Goal: Information Seeking & Learning: Find specific fact

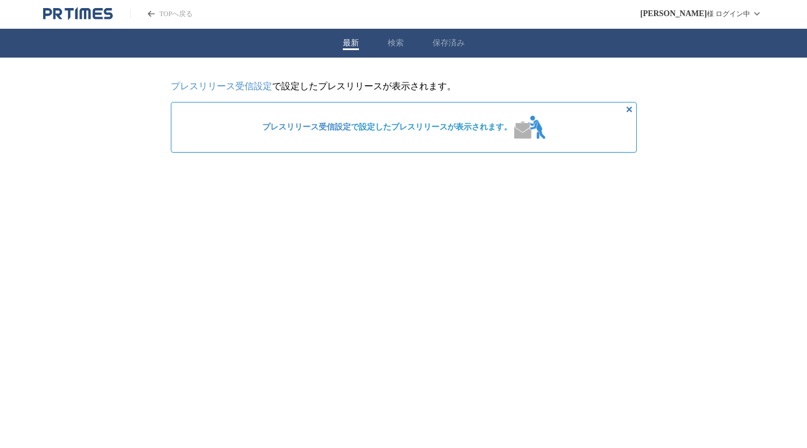
click at [251, 89] on link "プレスリリース受信設定" at bounding box center [221, 86] width 101 height 10
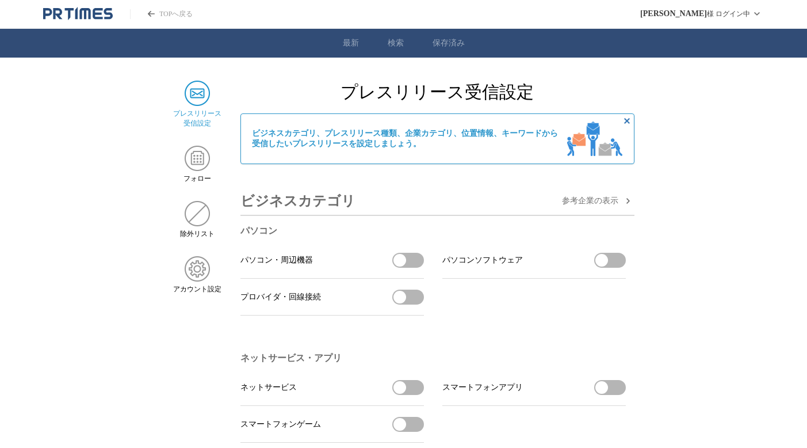
click at [408, 264] on button "パソコン・周辺機器を受信する" at bounding box center [408, 260] width 32 height 15
click at [421, 261] on span "button" at bounding box center [416, 260] width 13 height 13
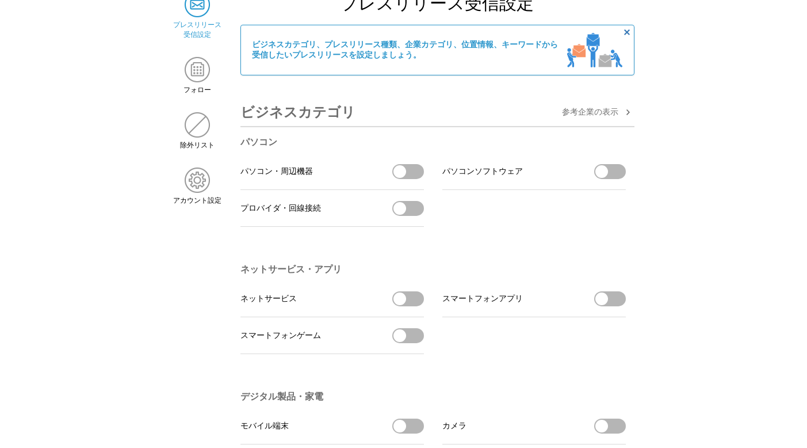
scroll to position [249, 0]
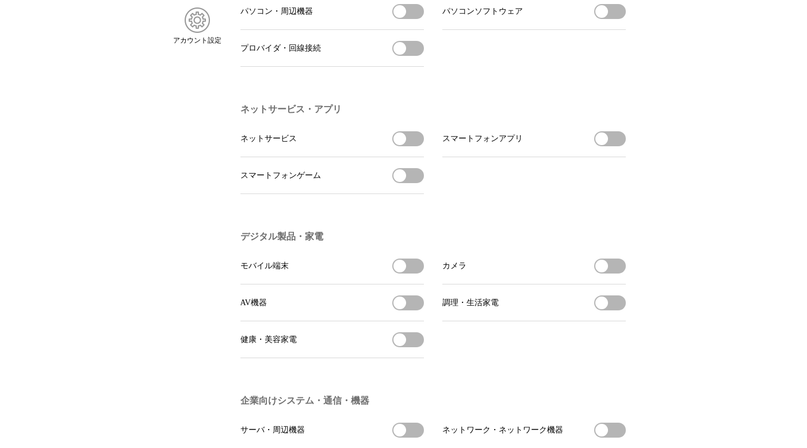
click at [395, 143] on span "button" at bounding box center [400, 138] width 13 height 13
click at [401, 182] on span "button" at bounding box center [400, 175] width 13 height 13
click at [605, 141] on span "button" at bounding box center [601, 138] width 13 height 13
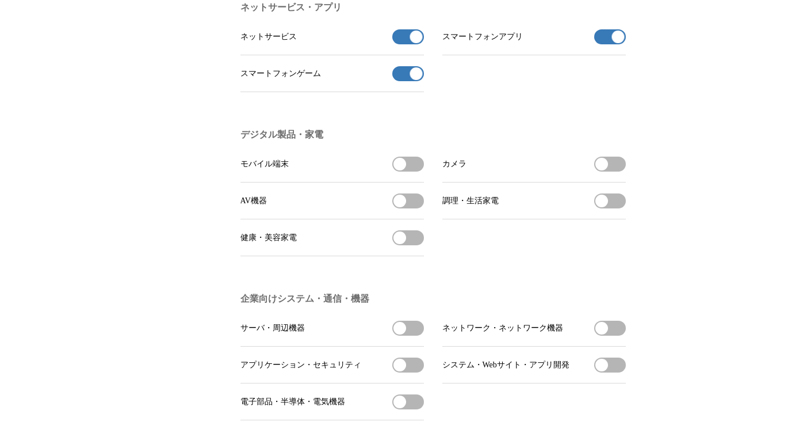
scroll to position [414, 0]
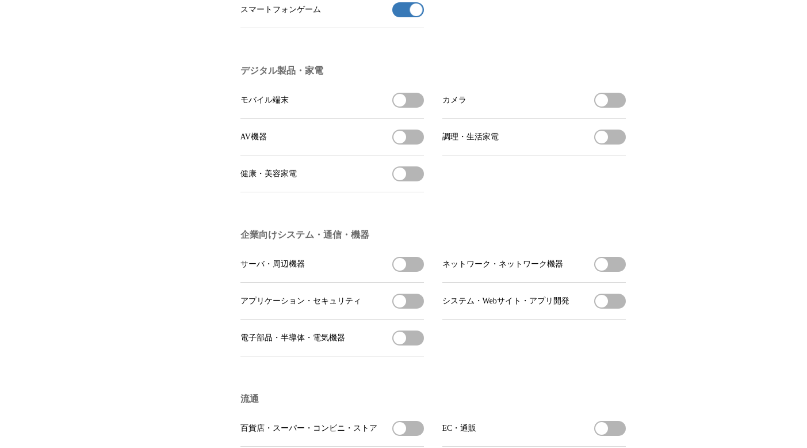
click at [405, 106] on span "button" at bounding box center [400, 100] width 13 height 13
click at [402, 142] on span "button" at bounding box center [400, 137] width 13 height 13
click at [605, 106] on span "button" at bounding box center [601, 100] width 13 height 13
click at [608, 106] on span "button" at bounding box center [601, 100] width 13 height 13
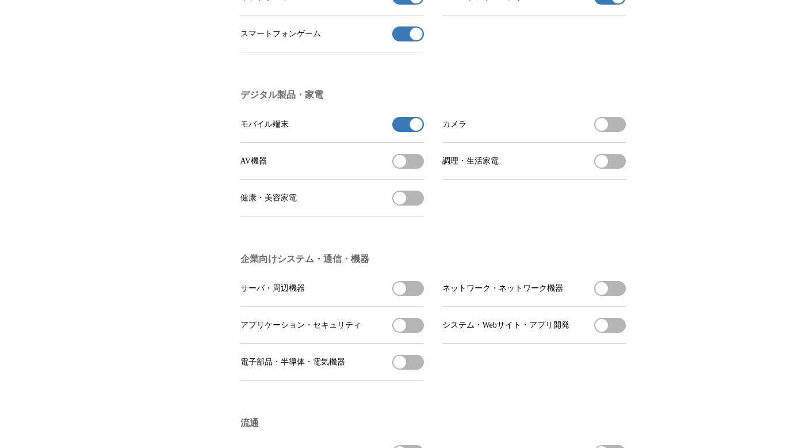
scroll to position [331, 0]
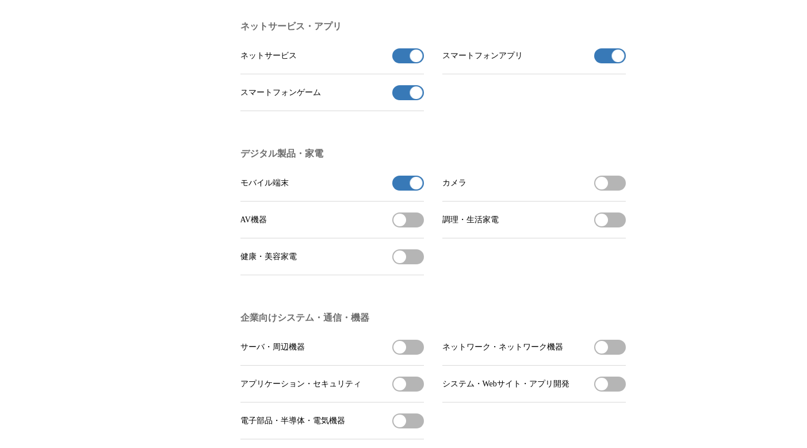
click at [415, 62] on span "button" at bounding box center [416, 55] width 13 height 13
click at [415, 59] on span "button" at bounding box center [416, 55] width 13 height 13
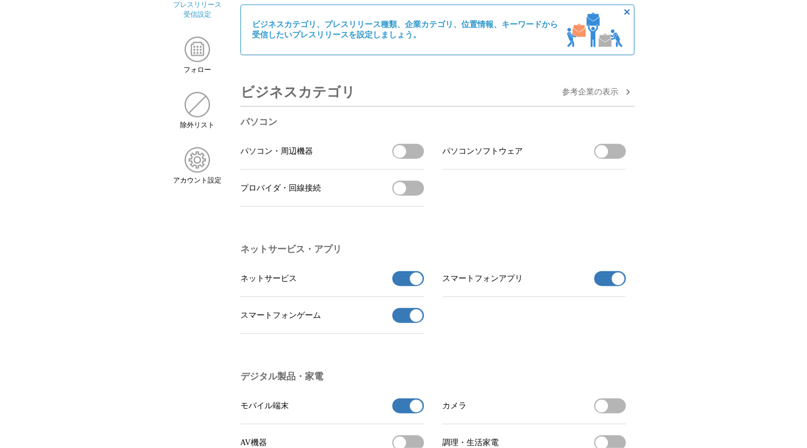
scroll to position [249, 0]
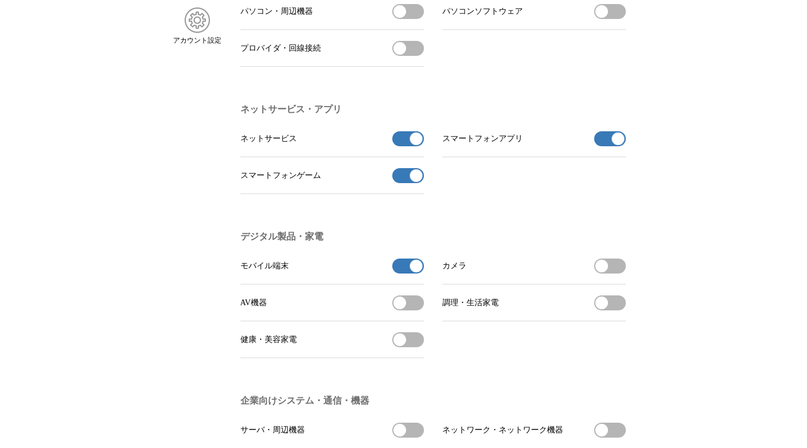
click at [408, 273] on button "モバイル端末の受信を解除" at bounding box center [408, 265] width 32 height 15
click at [395, 273] on button "モバイル端末の受信を解除" at bounding box center [408, 265] width 32 height 15
drag, startPoint x: 414, startPoint y: 274, endPoint x: 360, endPoint y: 274, distance: 54.1
click at [360, 274] on li "モバイル端末 モバイル端末の受信を解除" at bounding box center [332, 265] width 184 height 37
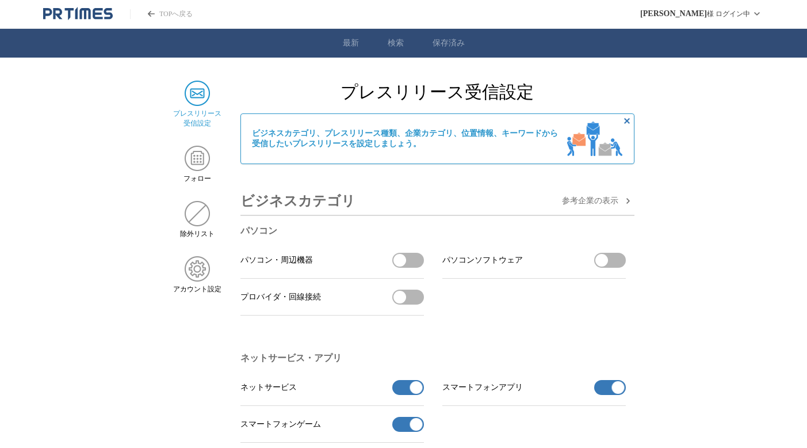
scroll to position [249, 0]
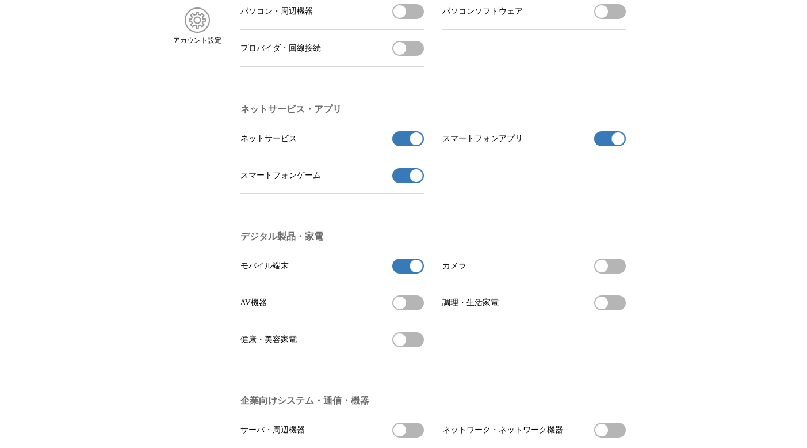
click at [410, 181] on button "スマートフォンゲームの受信を解除" at bounding box center [408, 175] width 32 height 15
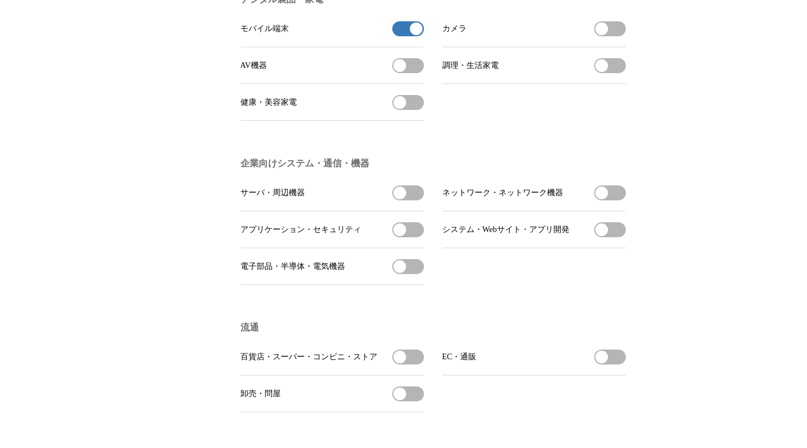
scroll to position [497, 0]
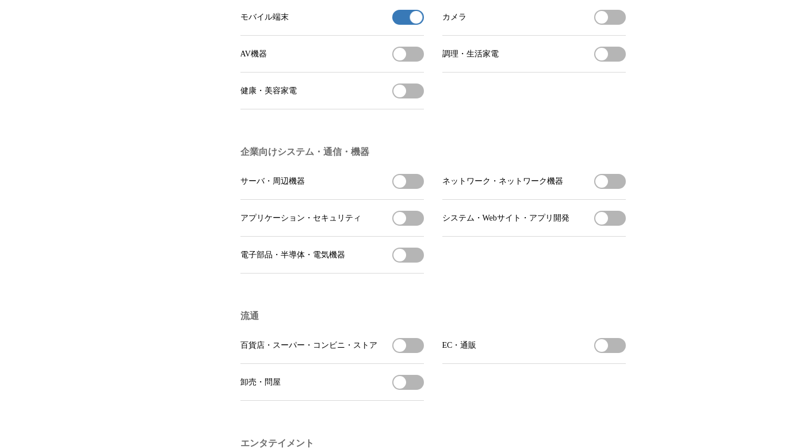
click at [400, 224] on span "button" at bounding box center [400, 218] width 13 height 13
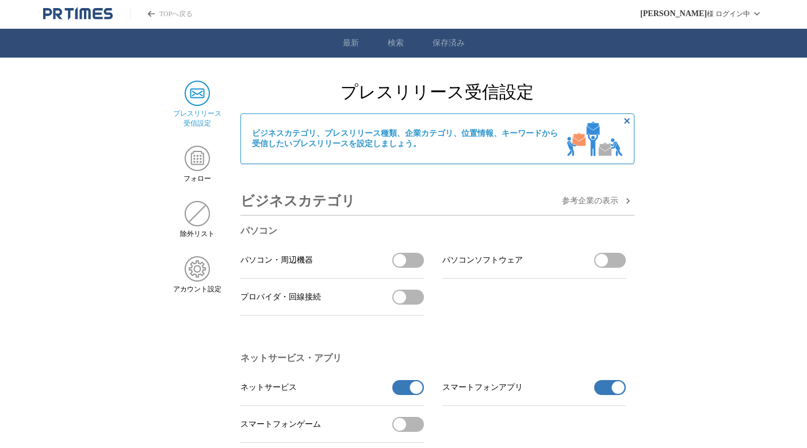
scroll to position [249, 0]
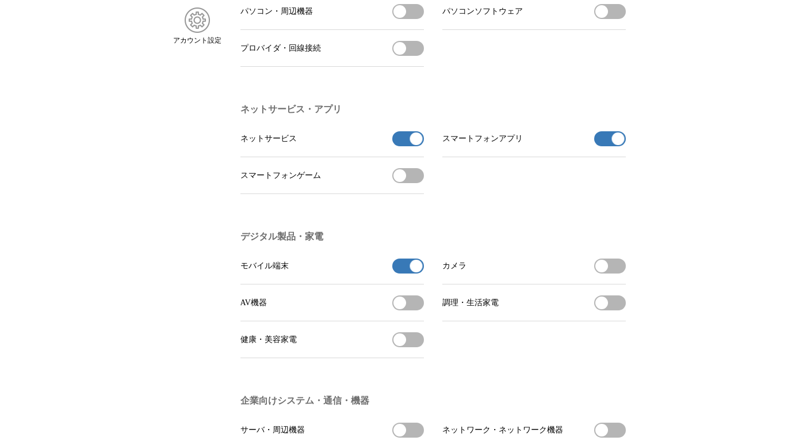
click at [403, 142] on button "ネットサービスの受信を解除" at bounding box center [408, 138] width 32 height 15
click at [403, 142] on span "button" at bounding box center [400, 138] width 13 height 13
click at [403, 142] on button "ネットサービスの受信を解除" at bounding box center [408, 138] width 32 height 15
click at [595, 144] on button "スマートフォンアプリの受信を解除" at bounding box center [610, 138] width 32 height 15
click at [414, 272] on span "button" at bounding box center [416, 265] width 13 height 13
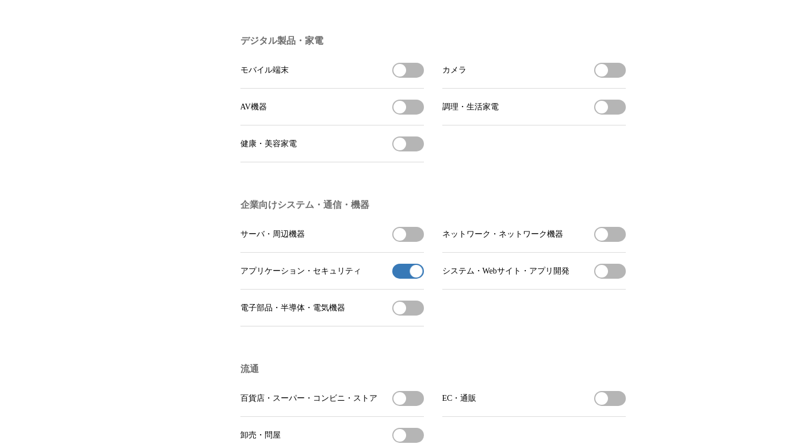
scroll to position [580, 0]
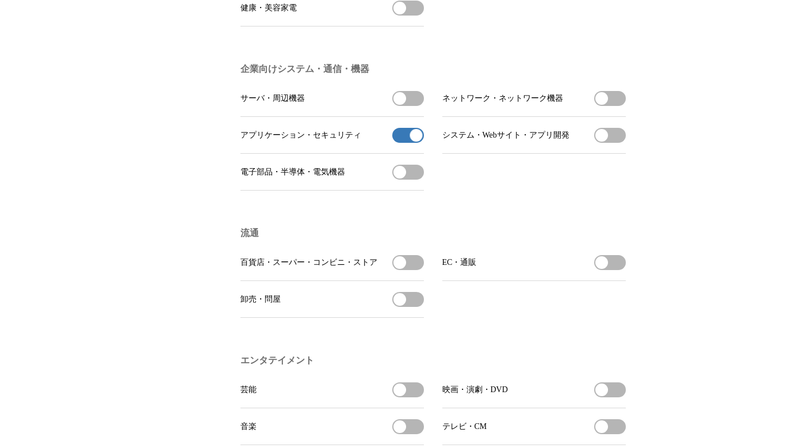
click at [403, 143] on button "アプリケーション・セキュリティの受信を解除" at bounding box center [408, 135] width 32 height 15
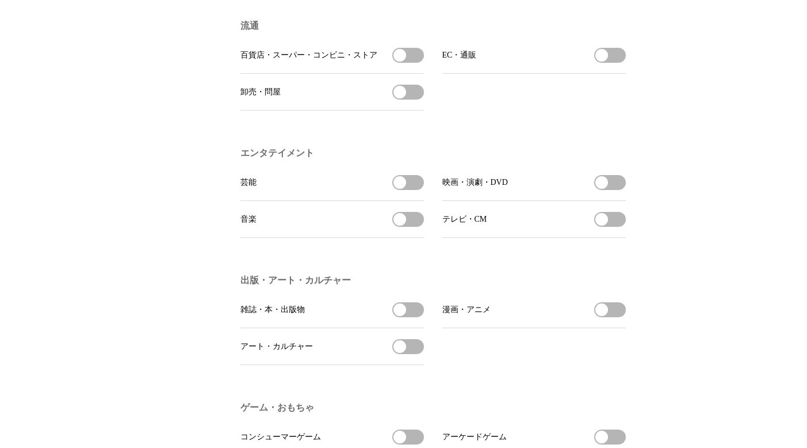
scroll to position [828, 0]
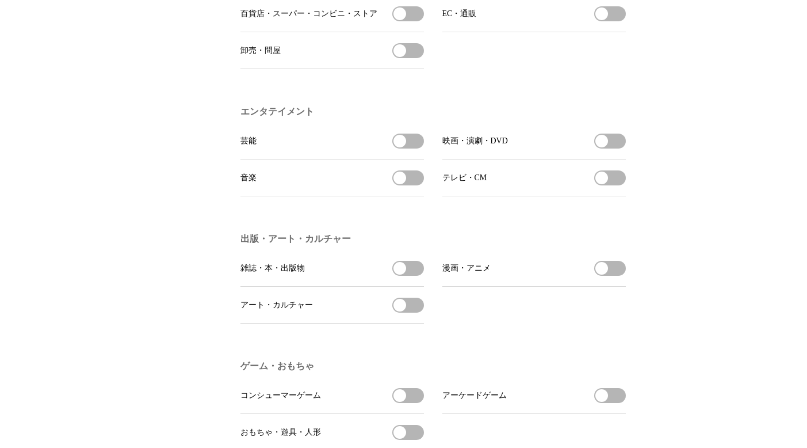
click at [407, 148] on button "芸能を受信する" at bounding box center [408, 140] width 32 height 15
click at [402, 184] on span "button" at bounding box center [400, 177] width 13 height 13
click at [408, 312] on button "アート・カルチャーを受信する" at bounding box center [408, 304] width 32 height 15
click at [606, 274] on span "button" at bounding box center [601, 268] width 13 height 13
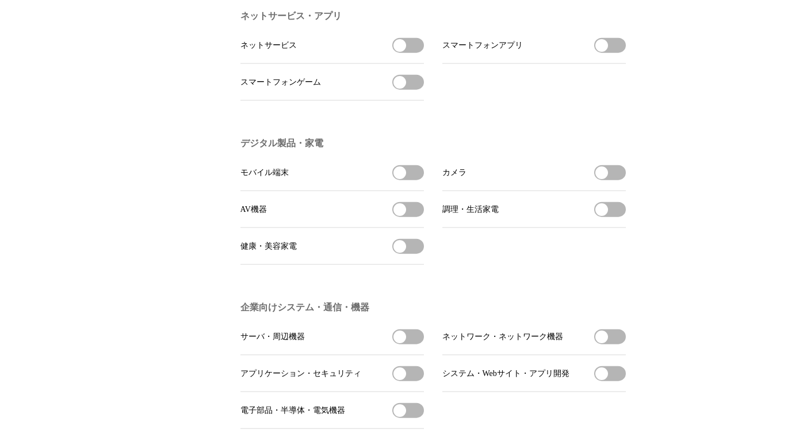
scroll to position [166, 0]
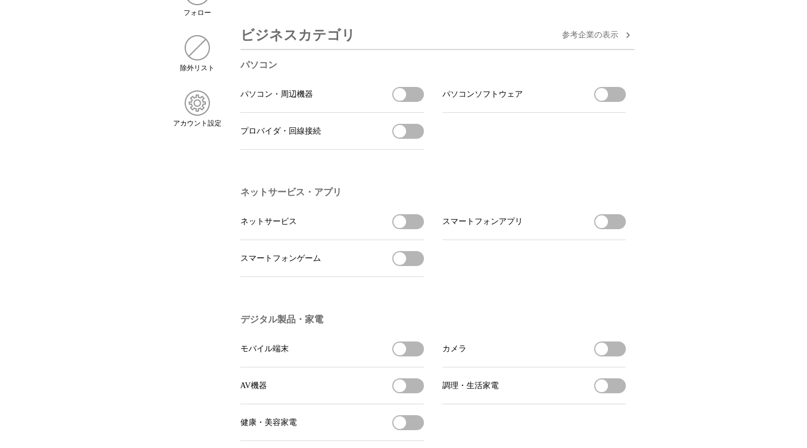
click at [396, 226] on span "button" at bounding box center [400, 221] width 13 height 13
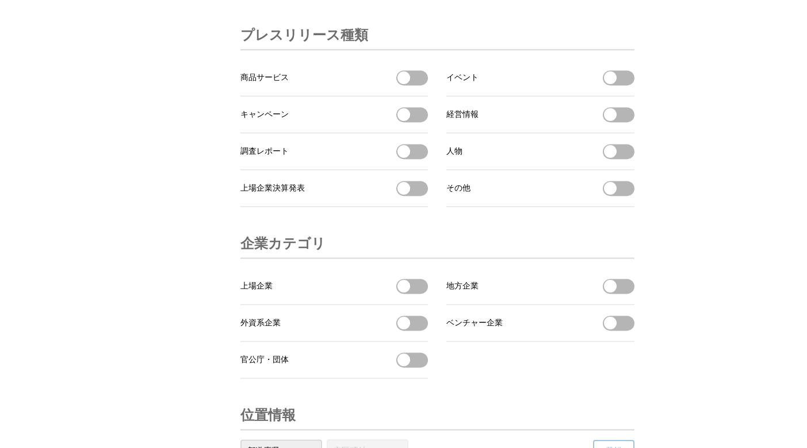
scroll to position [3562, 0]
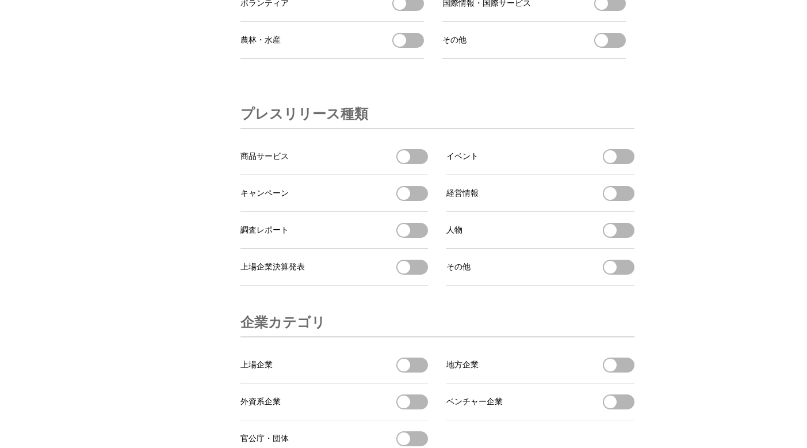
click at [627, 164] on button "イベントを受信する" at bounding box center [619, 156] width 32 height 15
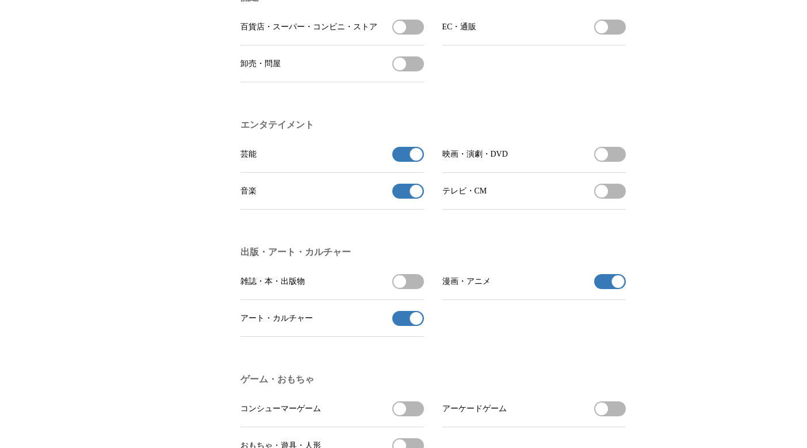
scroll to position [749, 0]
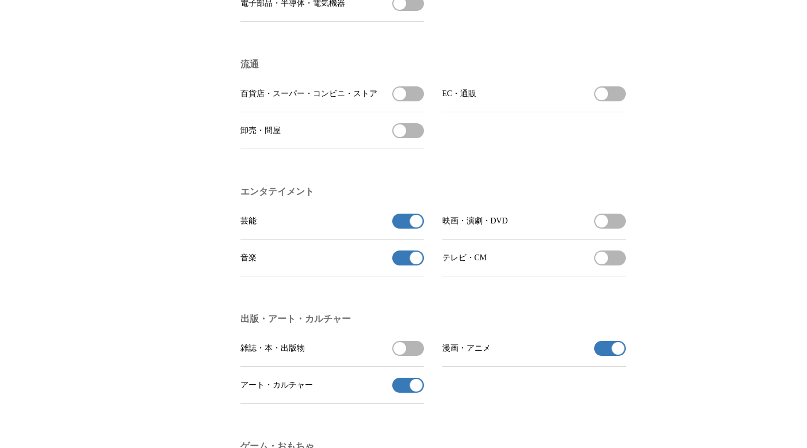
click at [612, 228] on button "映画・演劇・DVDを受信する" at bounding box center [610, 220] width 32 height 15
click at [602, 227] on span "button" at bounding box center [601, 221] width 13 height 13
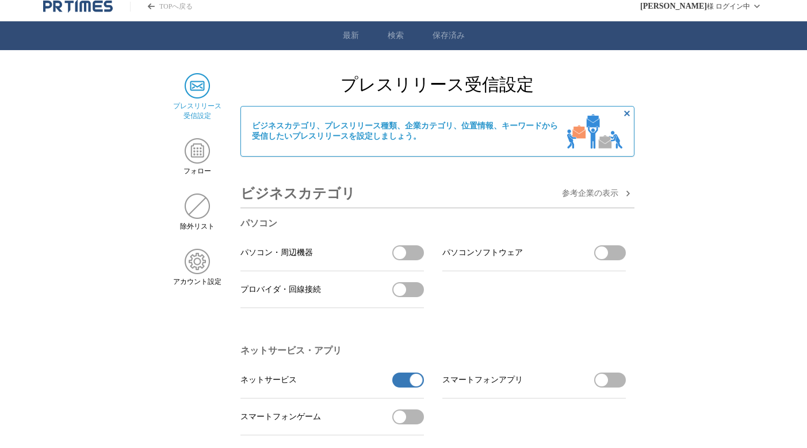
scroll to position [0, 0]
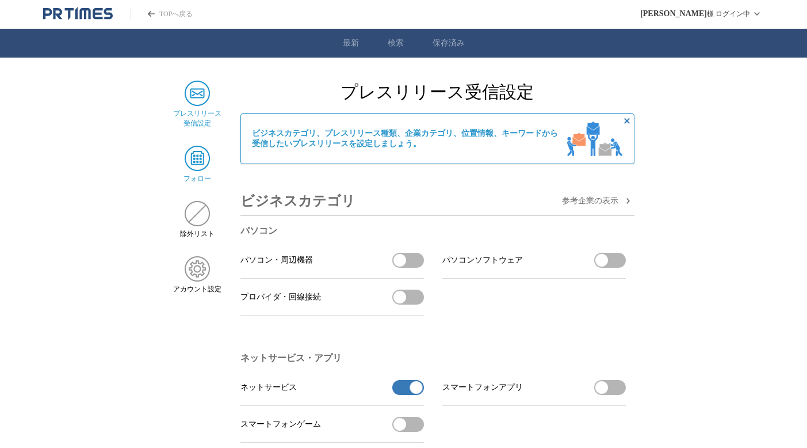
click at [189, 162] on img at bounding box center [197, 158] width 25 height 25
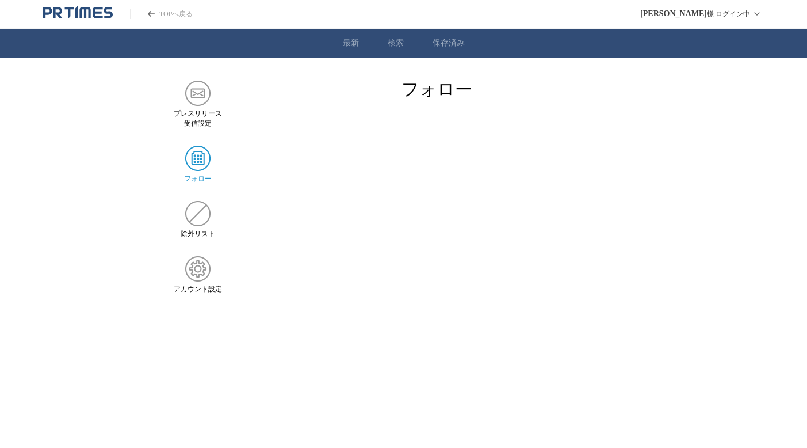
click at [348, 45] on link "最新" at bounding box center [351, 43] width 16 height 10
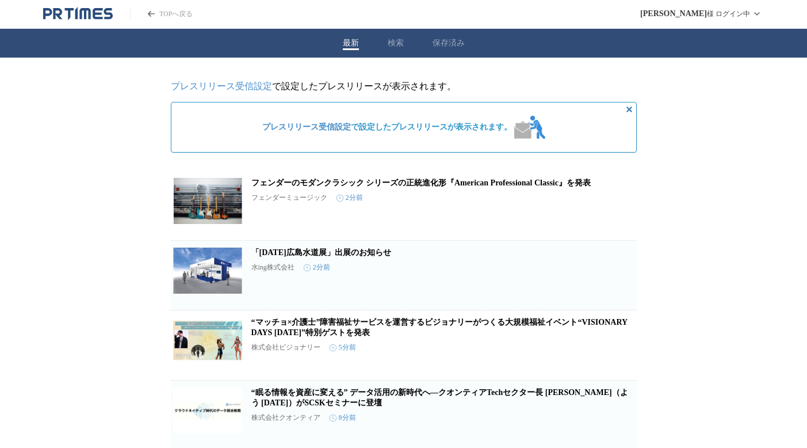
click at [393, 44] on button "検索" at bounding box center [396, 43] width 16 height 10
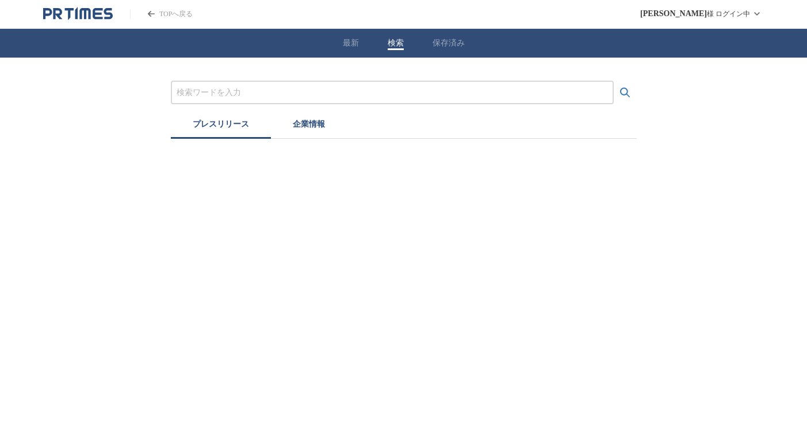
click at [353, 90] on input "プレスリリースおよび企業を検索する" at bounding box center [393, 92] width 432 height 13
paste input "https://prtimes.jp/main/html/rd/p/000000003.000135981.html"
type input "https://prtimes.jp/main/html/rd/p/000000003.000135981.html"
paste input "https://prtimes.jp/main/html/rd/p/000000003.000135981.html"
click at [614, 81] on button "検索する" at bounding box center [625, 92] width 23 height 23
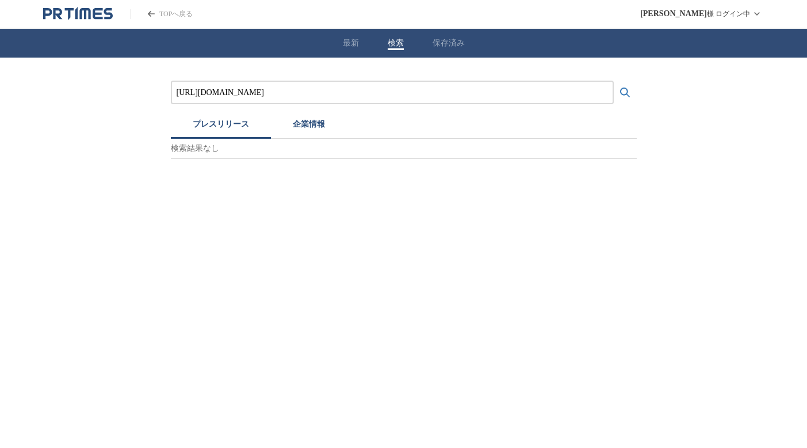
click at [694, 159] on html "TOPへ戻る 渡邊 一朗 様 ログイン中 最新 検索 保存済み https://prtimes.jp/main/html/rd/p/000000003.000…" at bounding box center [403, 79] width 807 height 159
click at [678, 159] on html "TOPへ戻る 渡邊 一朗 様 ログイン中 最新 検索 保存済み https://prtimes.jp/main/html/rd/p/000000003.000…" at bounding box center [403, 79] width 807 height 159
drag, startPoint x: 471, startPoint y: 92, endPoint x: 95, endPoint y: 74, distance: 376.7
click at [177, 86] on input "https://prtimes.jp/main/html/rd/p/000000003.000135981.html" at bounding box center [393, 92] width 432 height 13
paste input "カナダVTuber事務所"
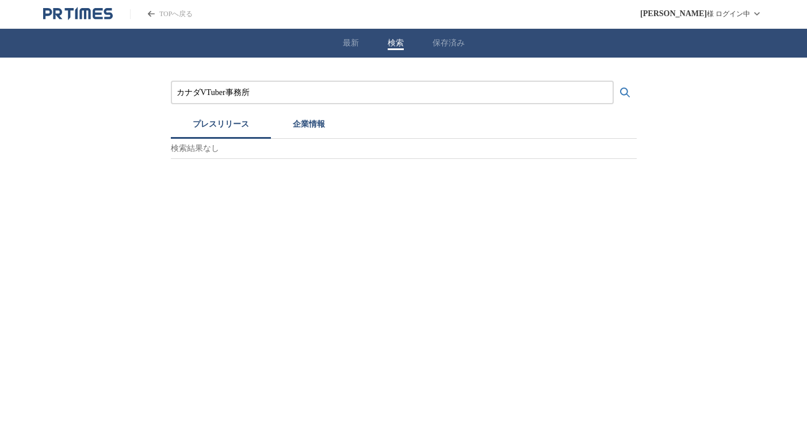
type input "カナダVTuber事務所"
click at [614, 81] on button "検索する" at bounding box center [625, 92] width 23 height 23
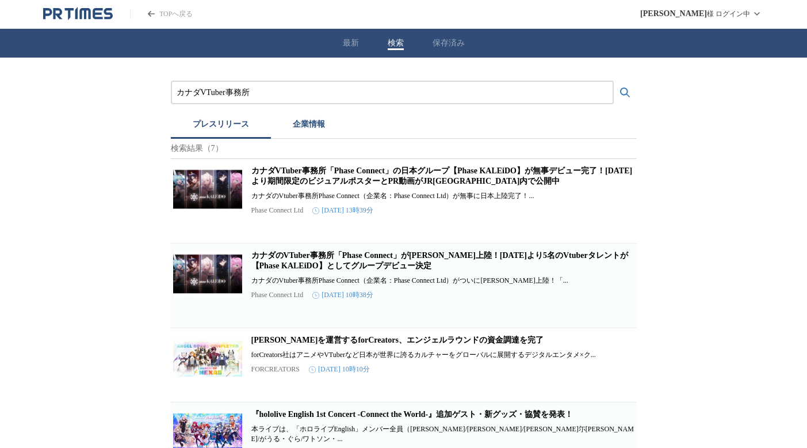
click at [416, 185] on link "カナダVTuber事務所「Phase Connect」の日本グループ【Phase KALEiDO】が無事デビュー完了！1月29日より期間限定のビジュアルポスタ…" at bounding box center [441, 175] width 381 height 19
